Goal: Task Accomplishment & Management: Manage account settings

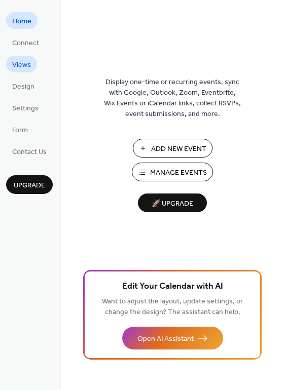
click at [22, 70] on span "Views" at bounding box center [21, 65] width 19 height 11
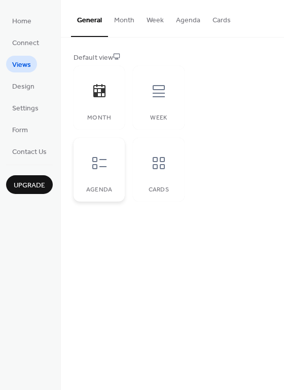
click at [107, 171] on icon at bounding box center [99, 163] width 16 height 16
click at [167, 171] on icon at bounding box center [158, 163] width 16 height 16
click at [231, 21] on button "Cards" at bounding box center [221, 18] width 30 height 36
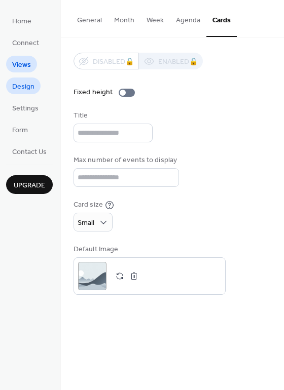
click at [26, 92] on span "Design" at bounding box center [23, 87] width 22 height 11
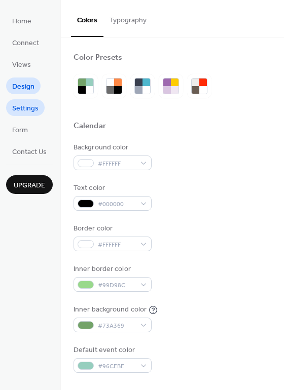
click at [26, 114] on span "Settings" at bounding box center [25, 108] width 26 height 11
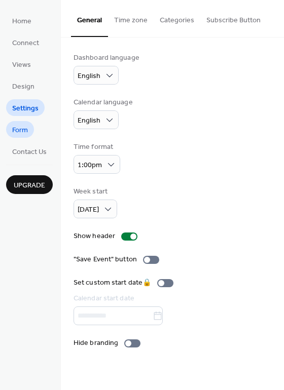
click at [23, 136] on span "Form" at bounding box center [20, 130] width 16 height 11
